Goal: Task Accomplishment & Management: Manage account settings

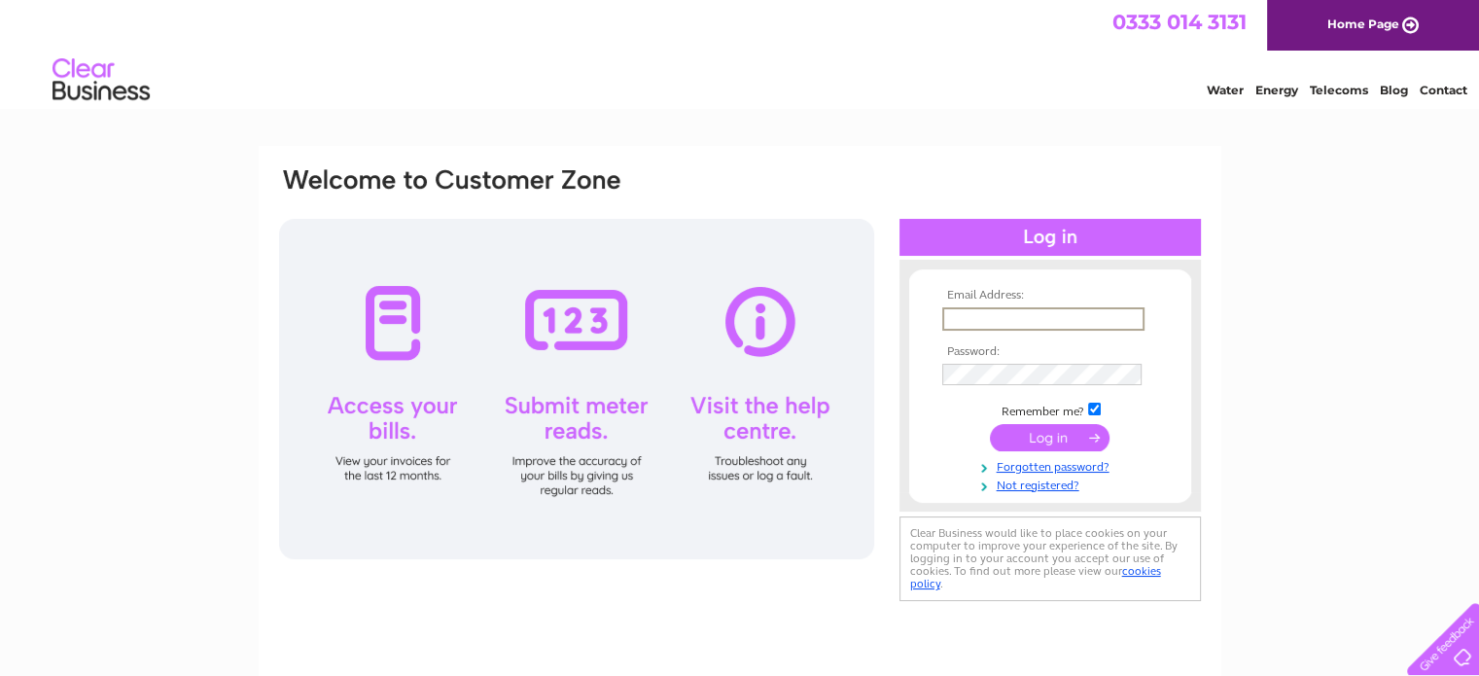
click at [1058, 315] on input "text" at bounding box center [1043, 318] width 202 height 23
type input "carole_lightfoot@sky.com"
click at [1047, 442] on input "submit" at bounding box center [1050, 435] width 120 height 27
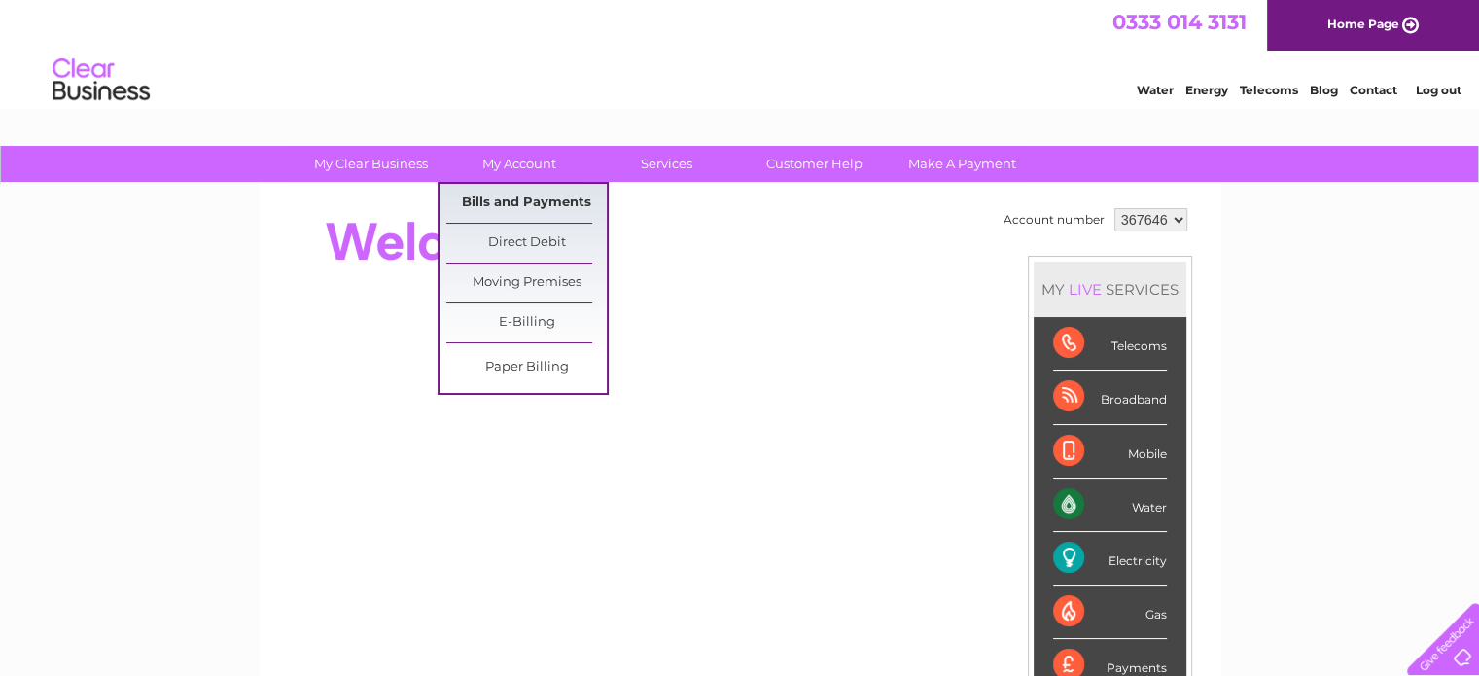
click at [520, 199] on link "Bills and Payments" at bounding box center [526, 203] width 160 height 39
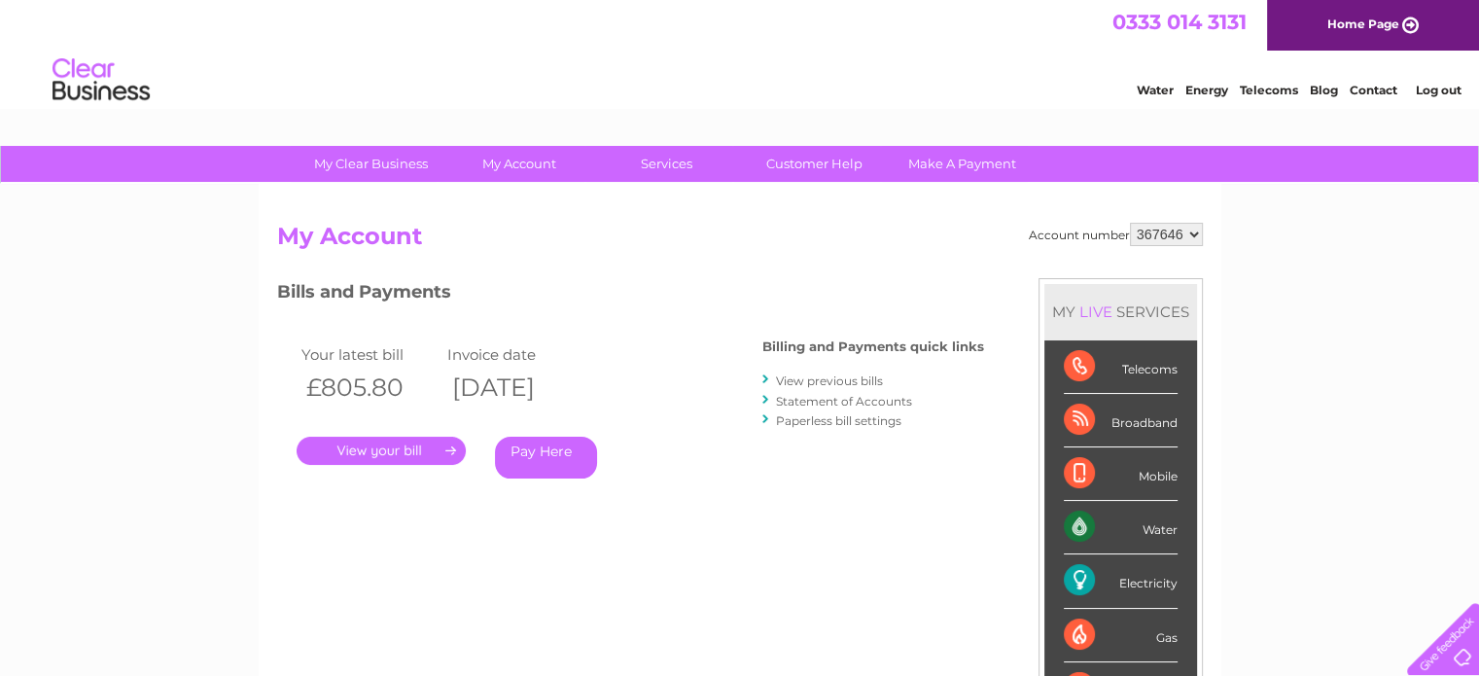
click at [399, 450] on link "." at bounding box center [381, 450] width 169 height 28
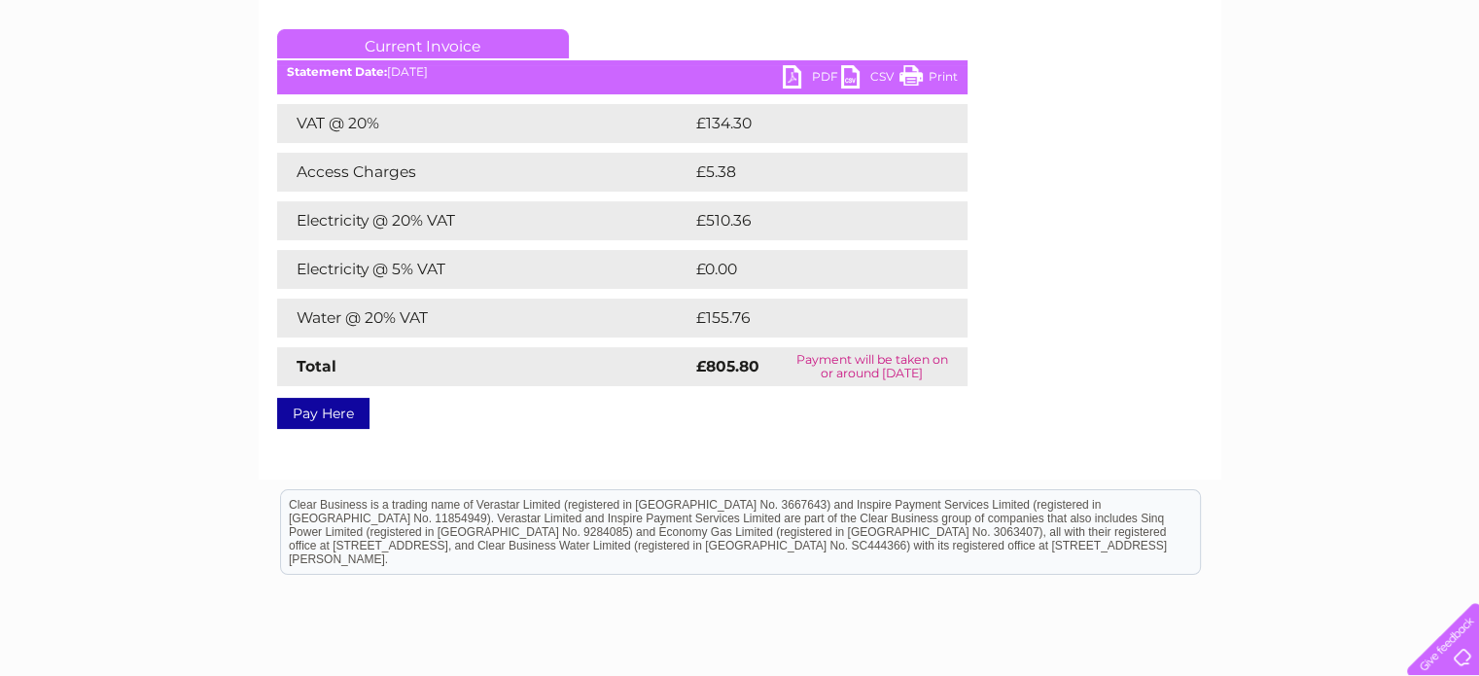
scroll to position [292, 0]
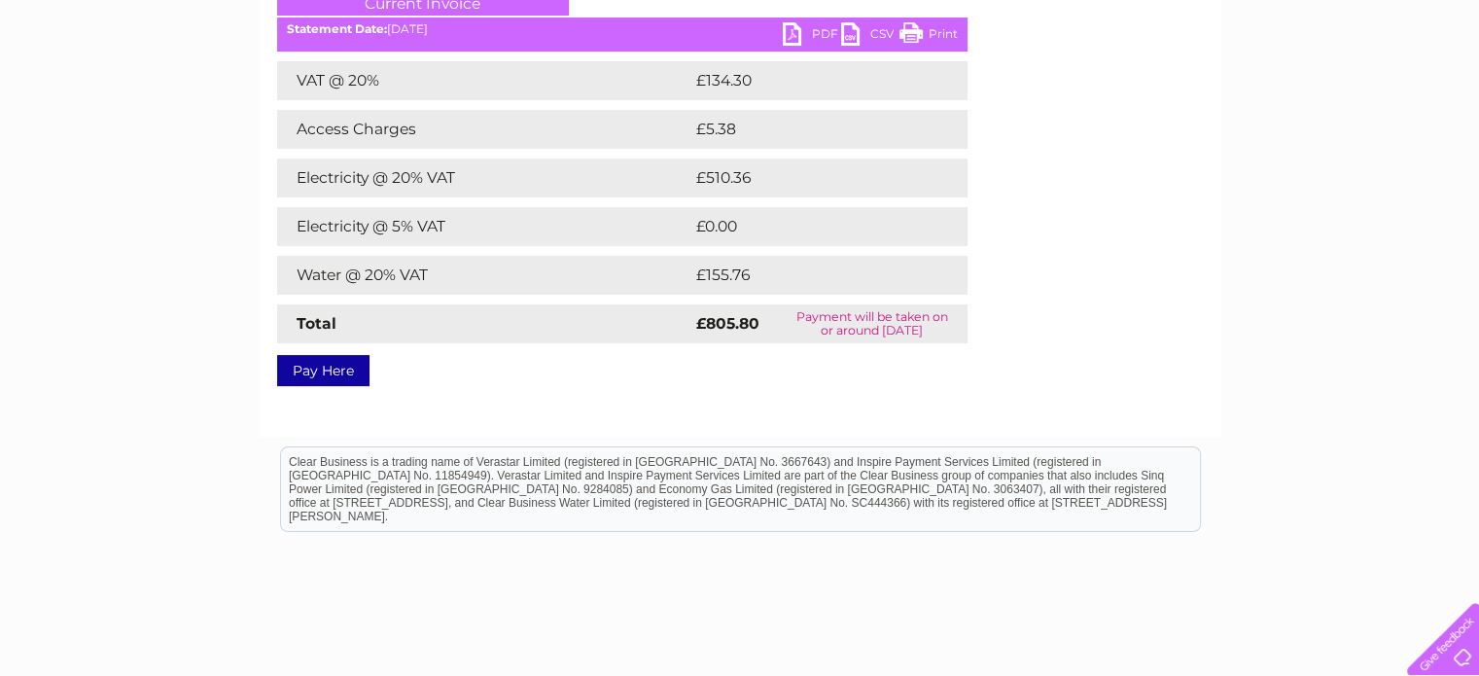
click at [805, 29] on link "PDF" at bounding box center [812, 36] width 58 height 28
